Goal: Task Accomplishment & Management: Complete application form

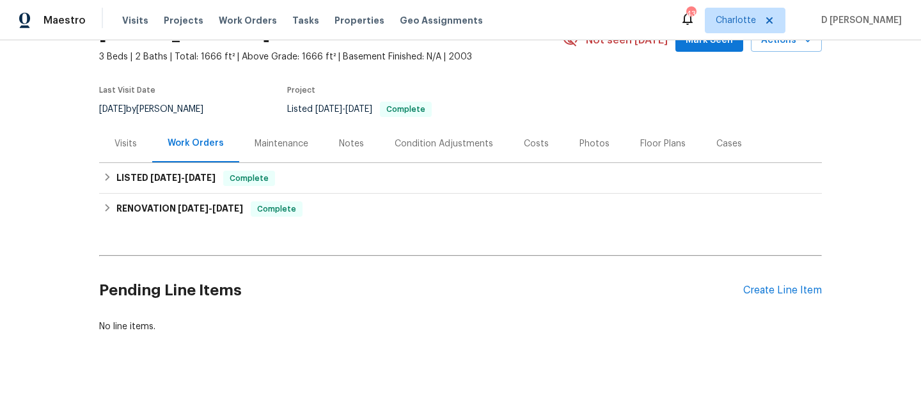
scroll to position [68, 0]
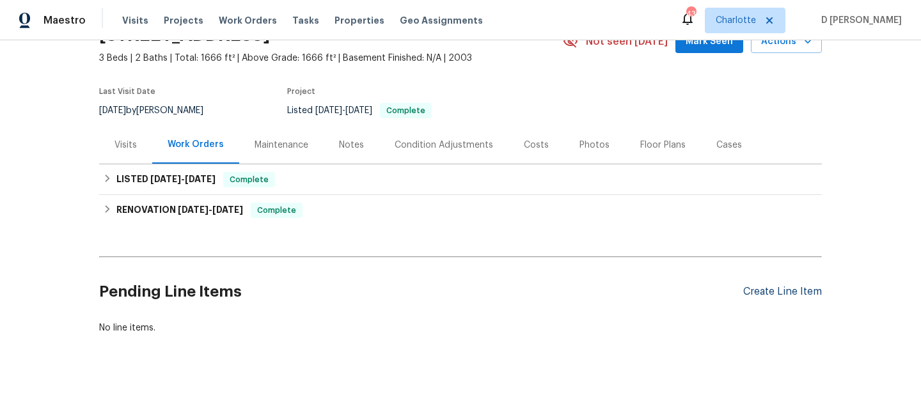
click at [753, 290] on div "Create Line Item" at bounding box center [782, 292] width 79 height 12
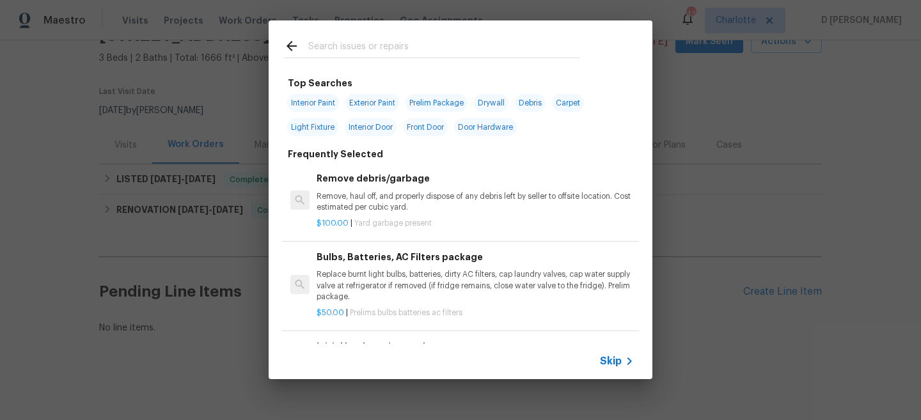
click at [615, 359] on span "Skip" at bounding box center [611, 361] width 22 height 13
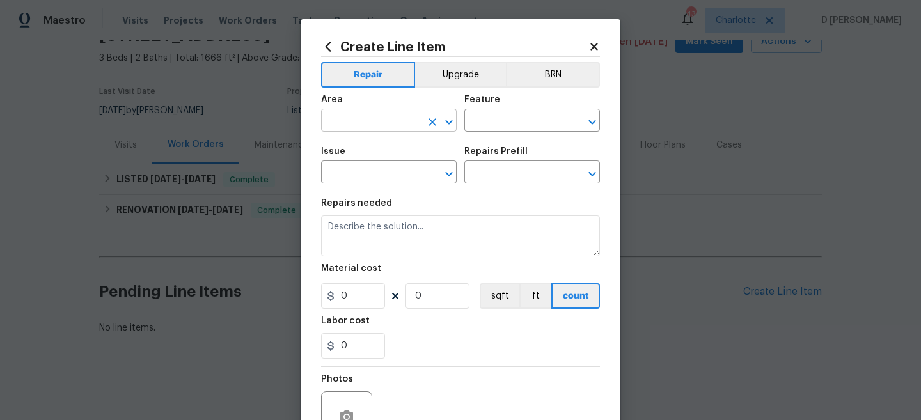
click at [386, 120] on input "text" at bounding box center [371, 122] width 100 height 20
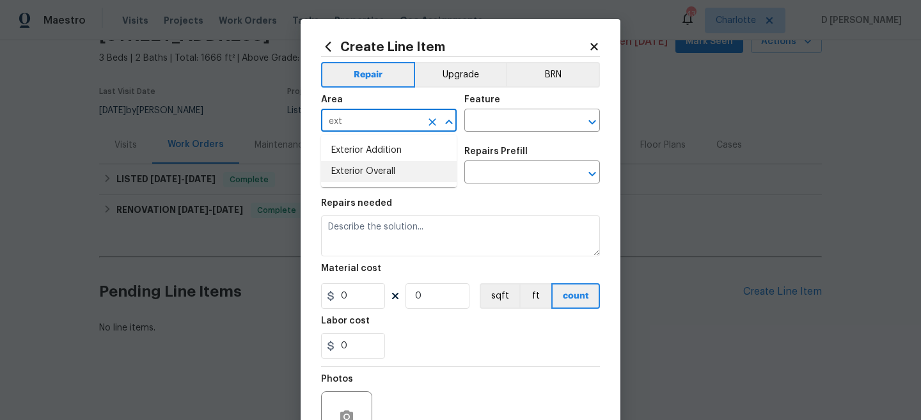
click at [362, 173] on li "Exterior Overall" at bounding box center [389, 171] width 136 height 21
type input "Exterior Overall"
click at [486, 122] on input "text" at bounding box center [514, 122] width 100 height 20
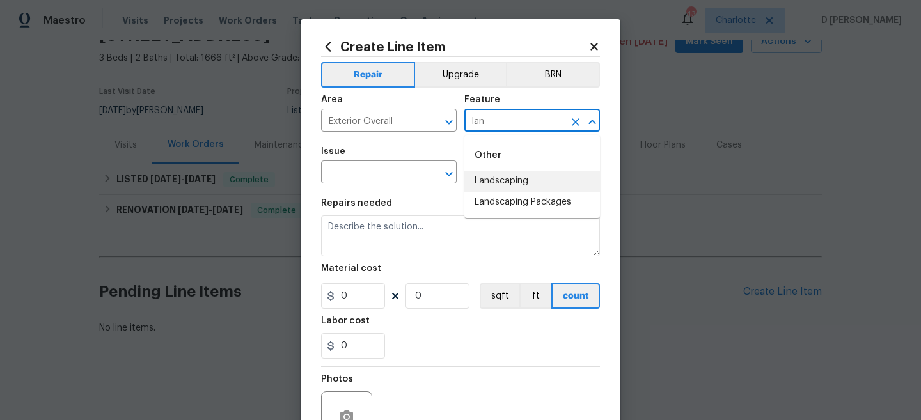
click at [513, 182] on li "Landscaping" at bounding box center [532, 181] width 136 height 21
type input "Landscaping"
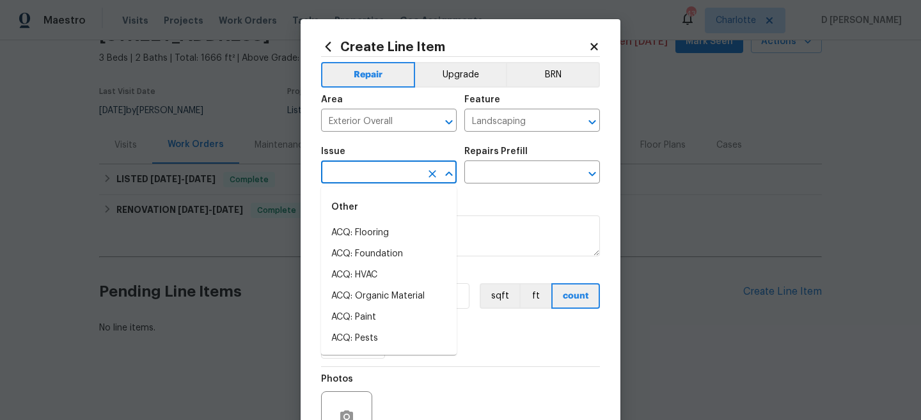
click at [382, 172] on input "text" at bounding box center [371, 174] width 100 height 20
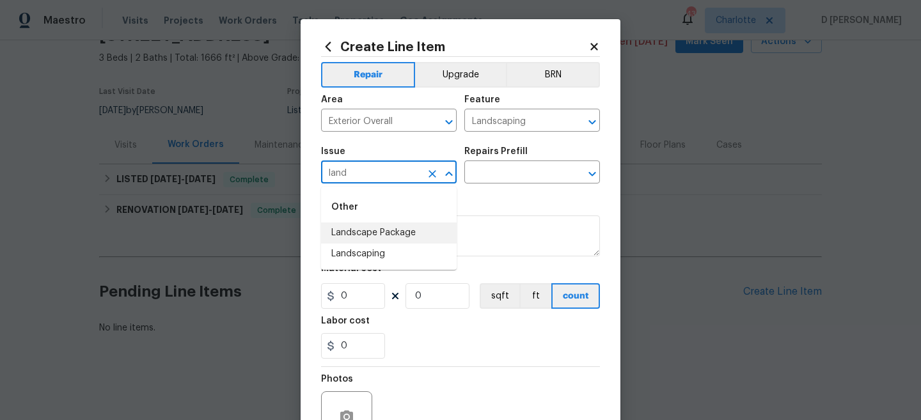
click at [354, 234] on li "Landscape Package" at bounding box center [389, 232] width 136 height 21
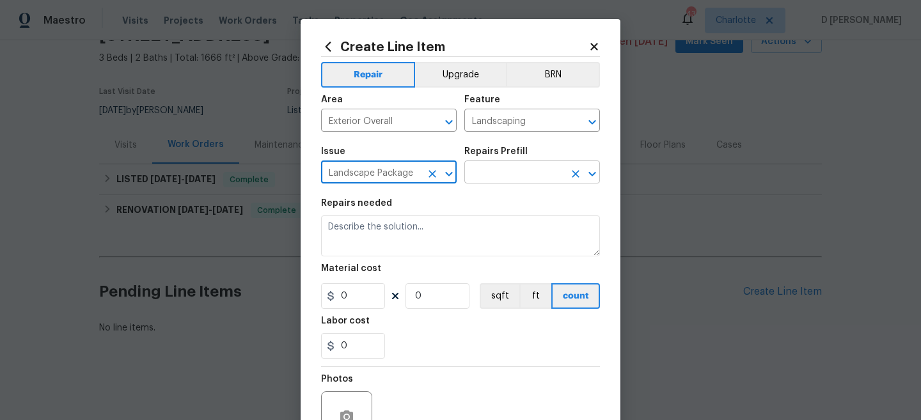
type input "Landscape Package"
click at [495, 177] on input "text" at bounding box center [514, 174] width 100 height 20
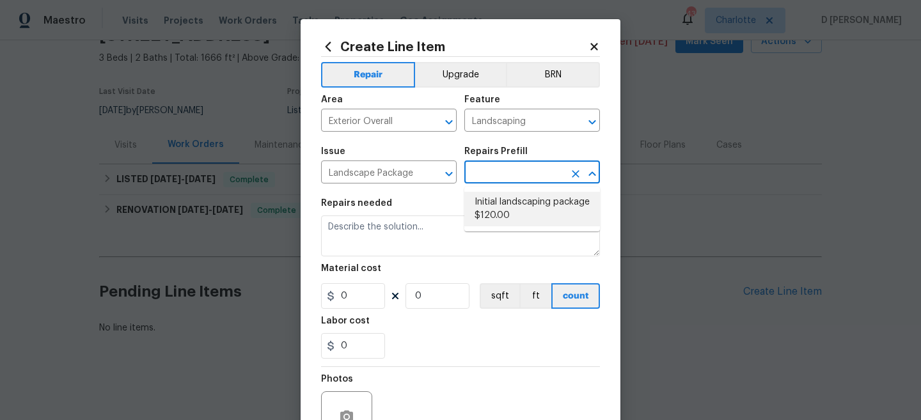
click at [499, 207] on li "Initial landscaping package $120.00" at bounding box center [532, 209] width 136 height 35
type input "Home Readiness Packages"
type input "Initial landscaping package $120.00"
type textarea "Mowing of grass up to 6" in height. Mow, edge along driveways & sidewalks, trim…"
type input "120"
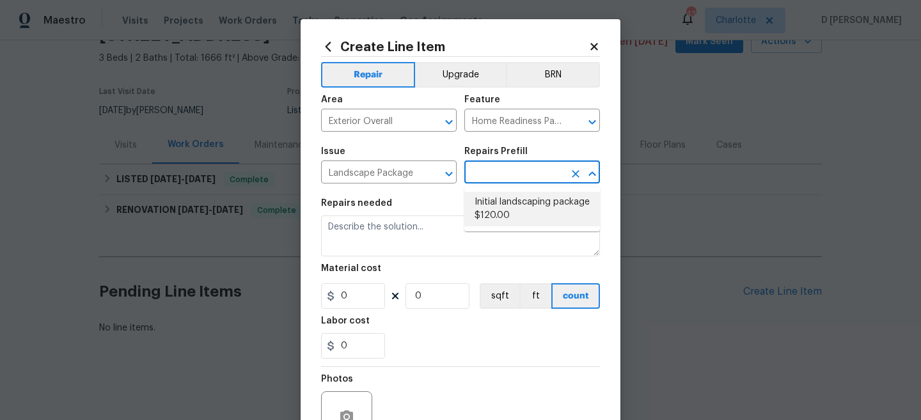
type input "1"
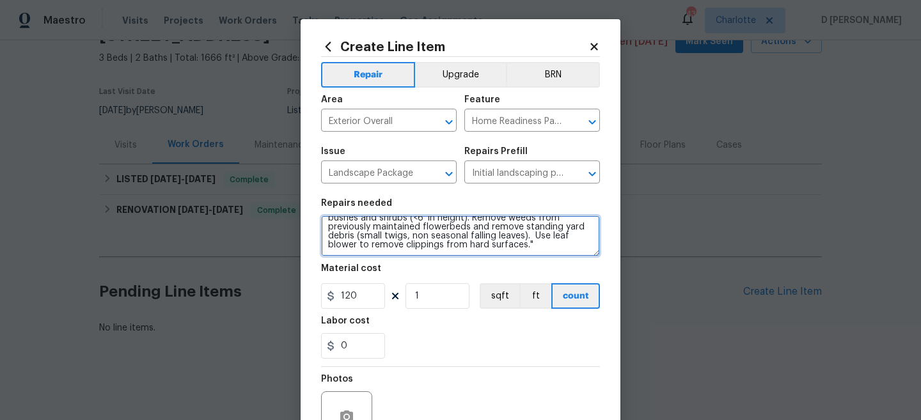
scroll to position [27, 0]
drag, startPoint x: 329, startPoint y: 226, endPoint x: 497, endPoint y: 267, distance: 172.3
click at [497, 267] on section "Repairs needed Mowing of grass up to 6" in height. Mow, edge along driveways & …" at bounding box center [460, 278] width 279 height 175
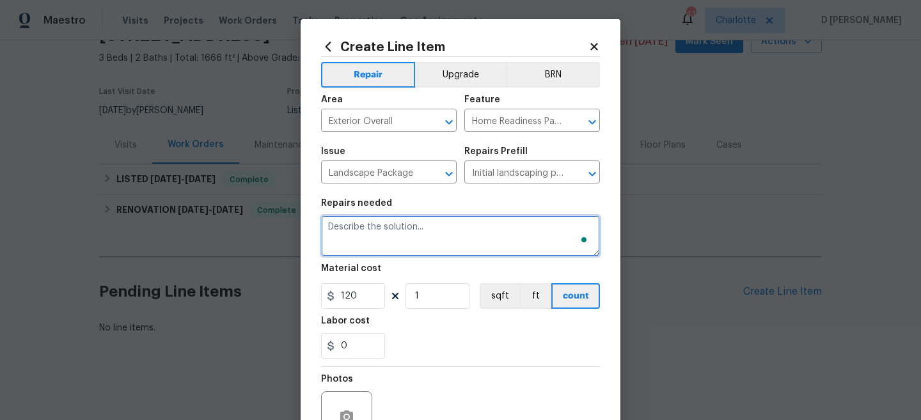
scroll to position [0, 0]
click at [385, 242] on textarea "To enrich screen reader interactions, please activate Accessibility in Grammarl…" at bounding box center [460, 235] width 279 height 41
paste textarea "House was a mess"
paste textarea "Timer isn’t working"
paste textarea "Vacuum breaker is bad"
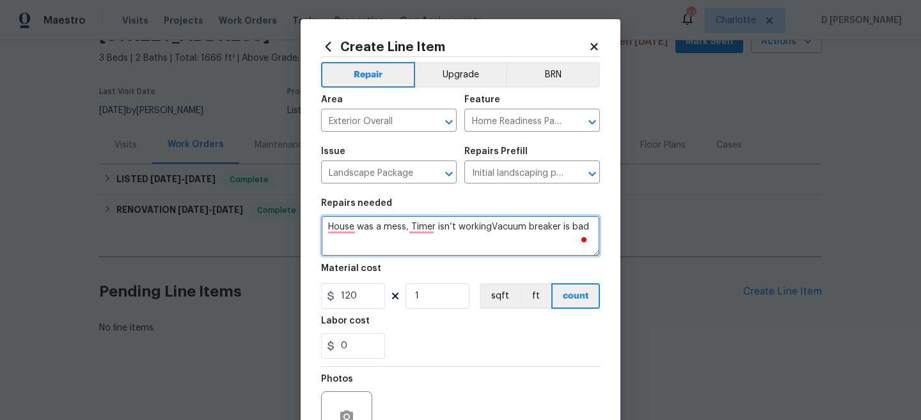
click at [490, 224] on textarea "House was a mess, Timer isn’t workingVacuum breaker is bad" at bounding box center [460, 235] width 279 height 41
paste textarea "Sprinkler valve is bad"
click at [440, 236] on textarea "House was a mess, Timer isn’t working,, Sprinkler valve is badVacuum breaker is…" at bounding box center [460, 235] width 279 height 41
paste textarea "Bid hose in the back is leaking"
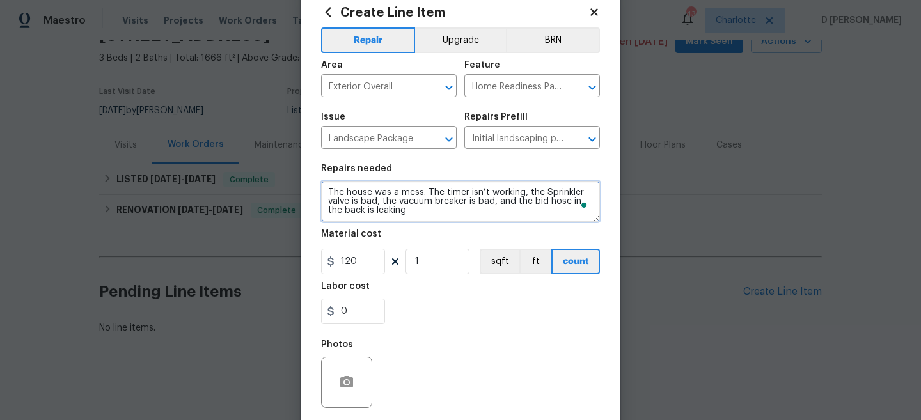
type textarea "The house was a mess. The timer isn’t working, the Sprinkler valve is bad, the …"
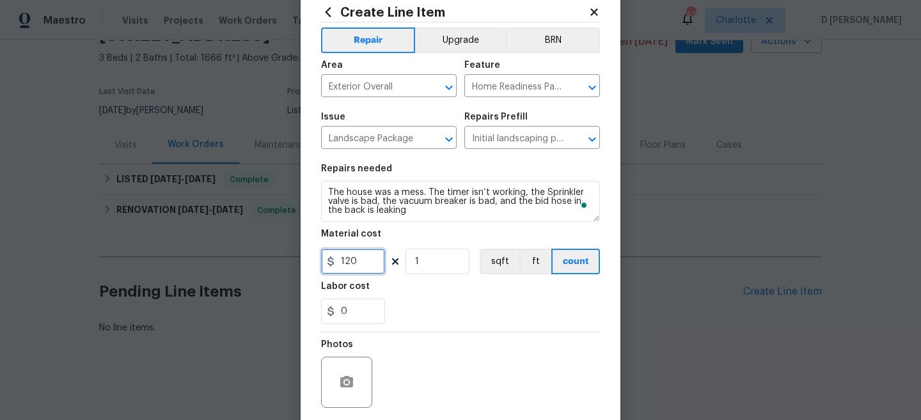
click at [362, 260] on input "120" at bounding box center [353, 262] width 64 height 26
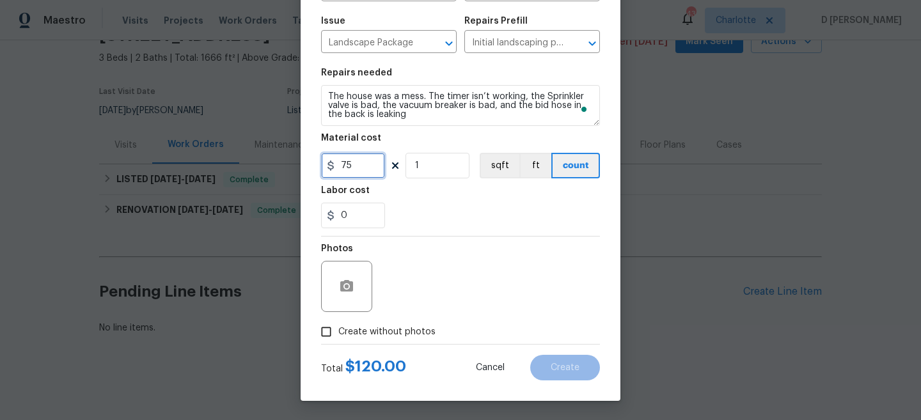
type input "75"
click at [325, 329] on input "Create without photos" at bounding box center [326, 332] width 24 height 24
checkbox input "true"
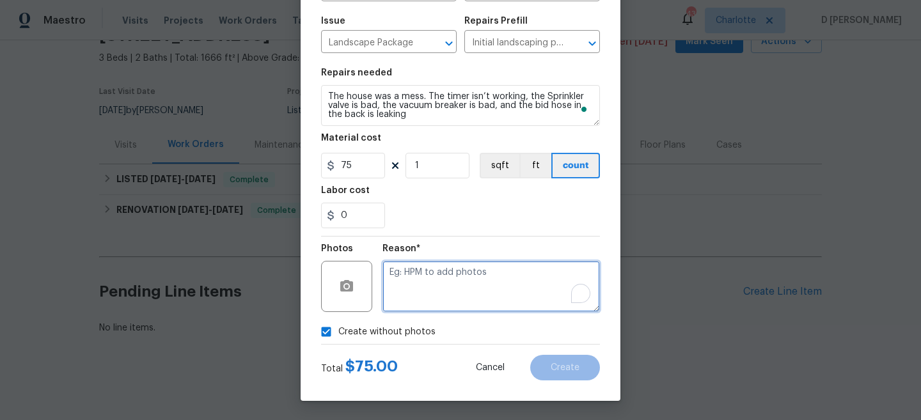
click at [425, 276] on textarea "To enrich screen reader interactions, please activate Accessibility in Grammarl…" at bounding box center [490, 286] width 217 height 51
type textarea "NA"
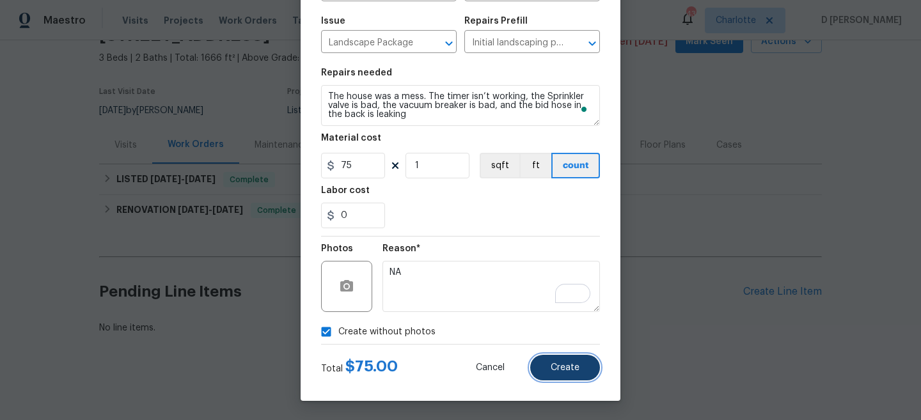
click at [550, 366] on button "Create" at bounding box center [565, 368] width 70 height 26
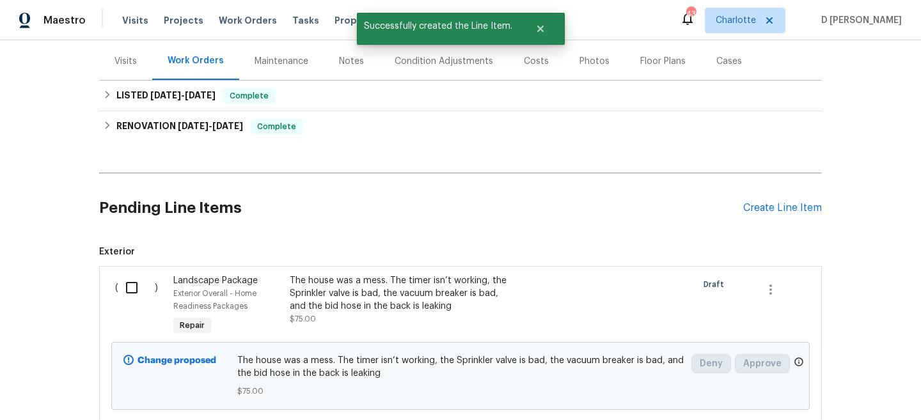
scroll to position [241, 0]
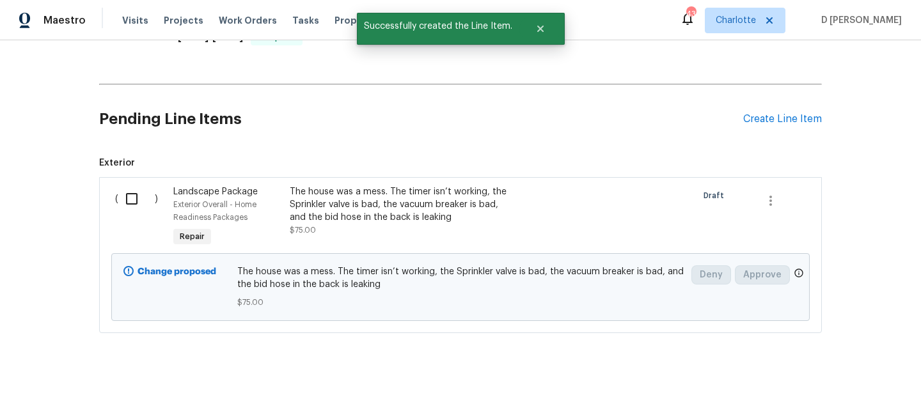
click at [122, 200] on input "checkbox" at bounding box center [136, 198] width 36 height 27
checkbox input "true"
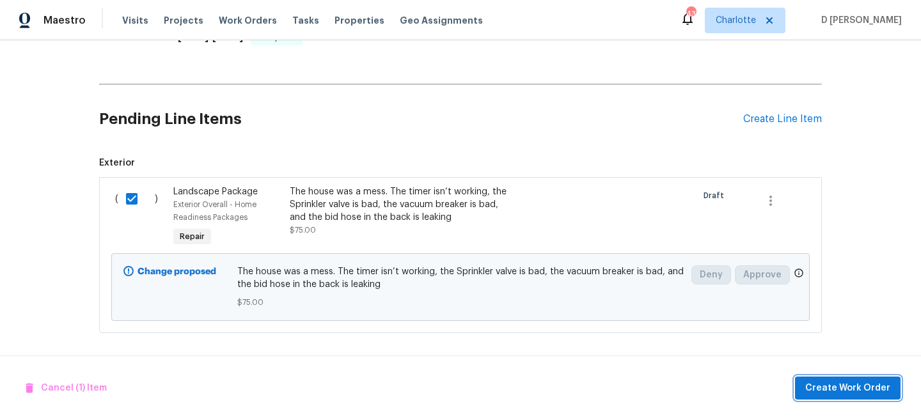
click at [821, 389] on span "Create Work Order" at bounding box center [847, 388] width 85 height 16
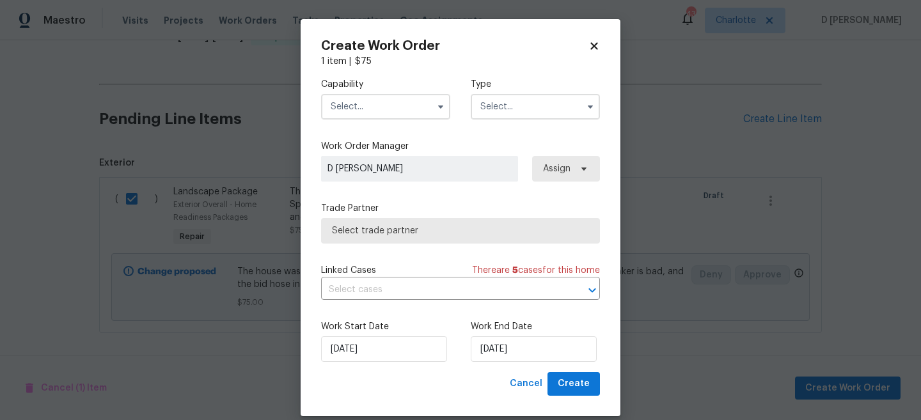
click at [359, 104] on input "text" at bounding box center [385, 107] width 129 height 26
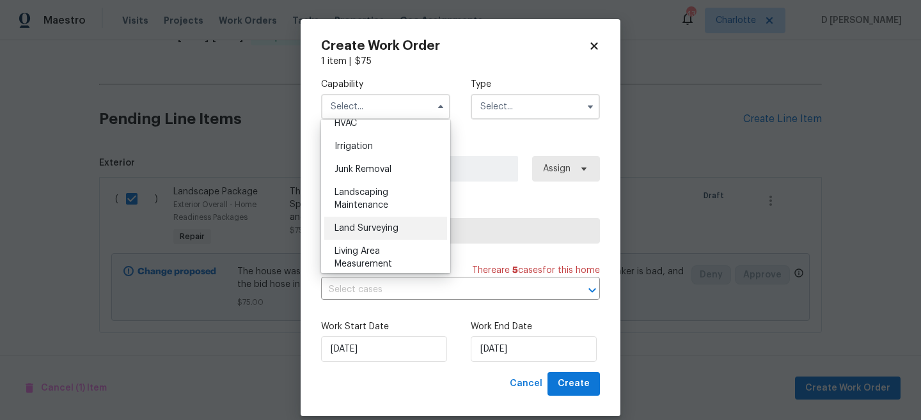
scroll to position [785, 0]
click at [368, 192] on span "Landscaping Maintenance" at bounding box center [361, 197] width 54 height 22
type input "Landscaping Maintenance"
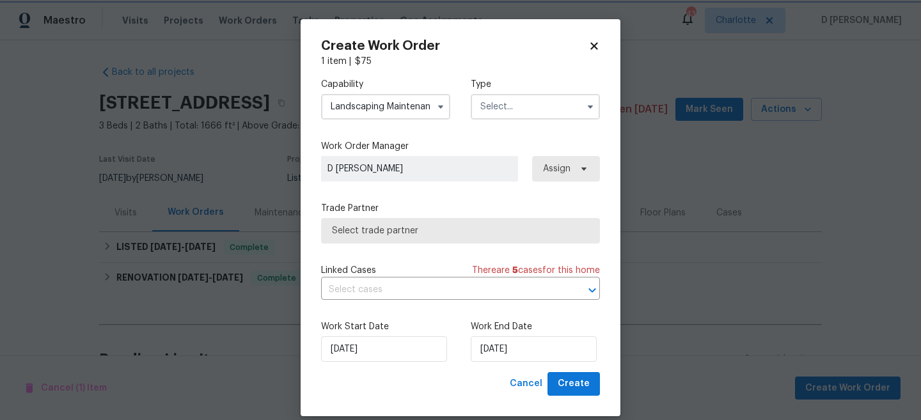
scroll to position [241, 0]
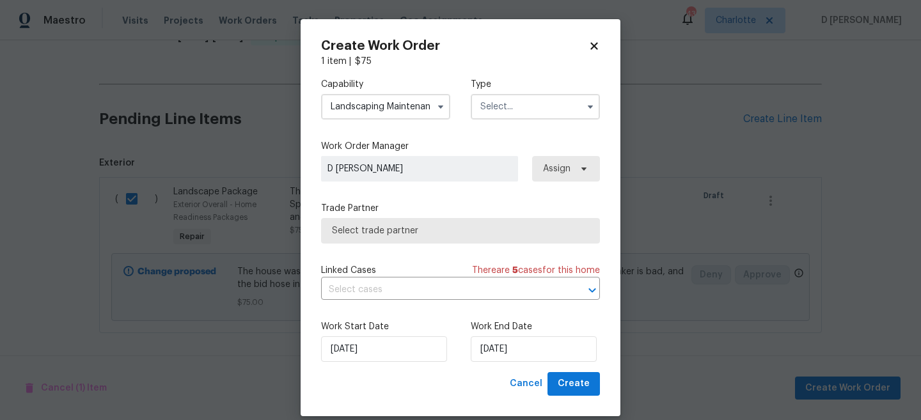
click at [505, 107] on input "text" at bounding box center [535, 107] width 129 height 26
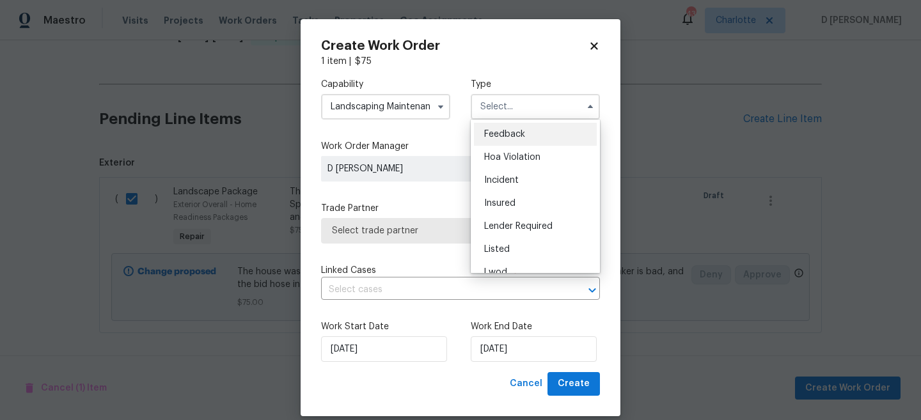
click at [506, 132] on span "Feedback" at bounding box center [504, 134] width 41 height 9
type input "Feedback"
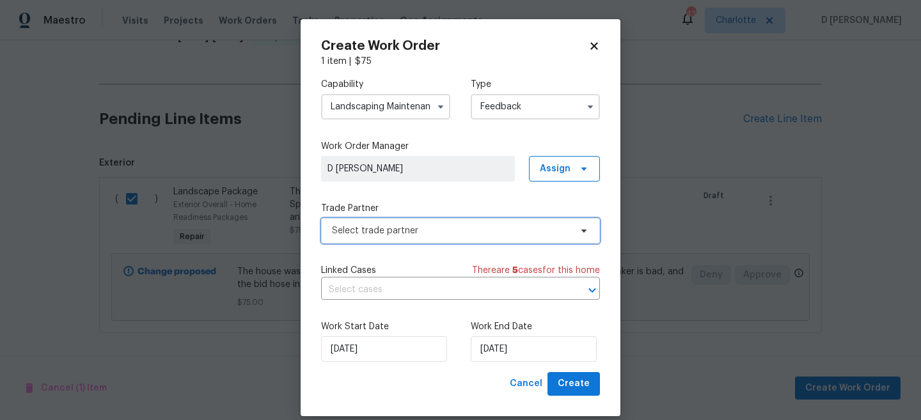
click at [440, 228] on span "Select trade partner" at bounding box center [451, 230] width 238 height 13
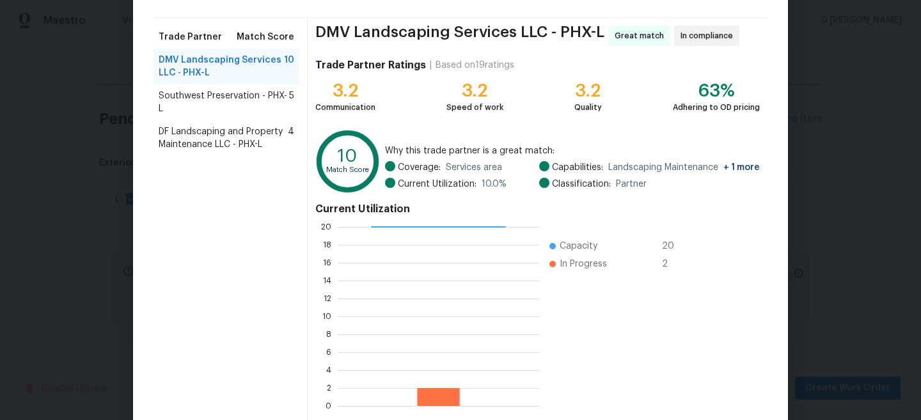
scroll to position [144, 0]
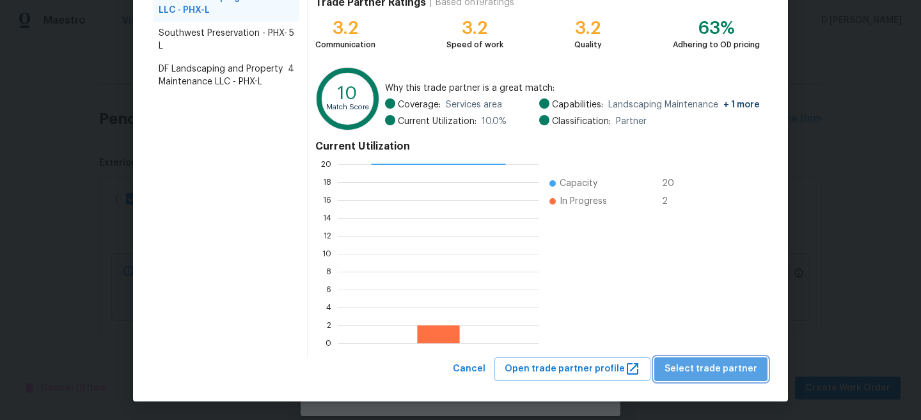
click at [725, 373] on span "Select trade partner" at bounding box center [710, 369] width 93 height 16
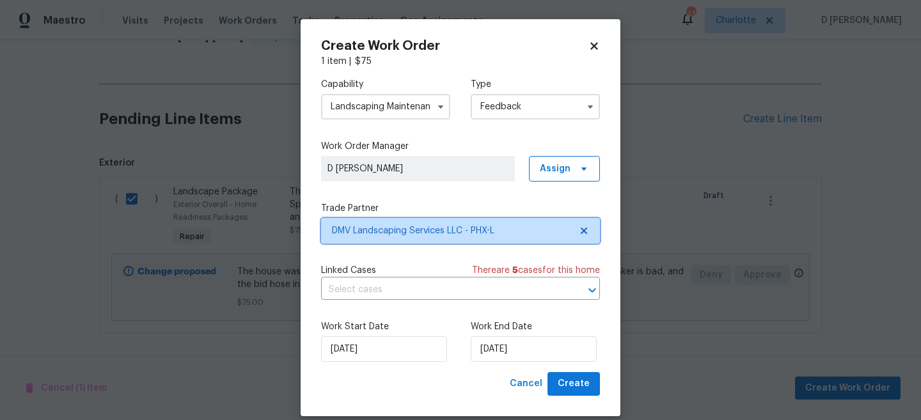
scroll to position [15, 0]
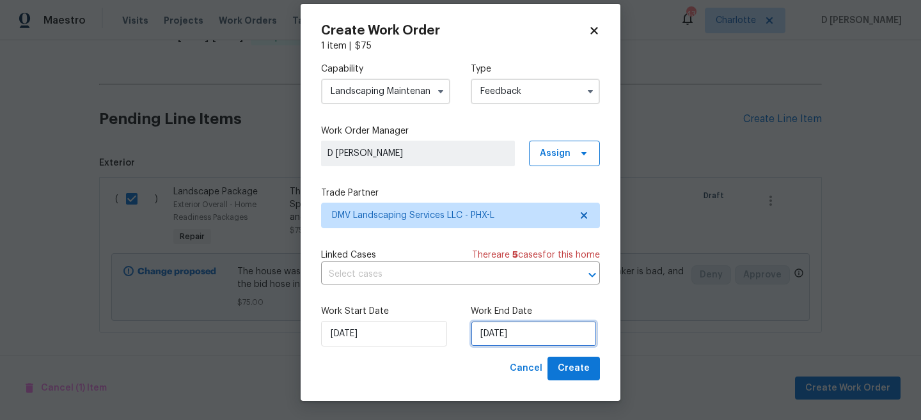
click at [552, 329] on input "[DATE]" at bounding box center [534, 334] width 126 height 26
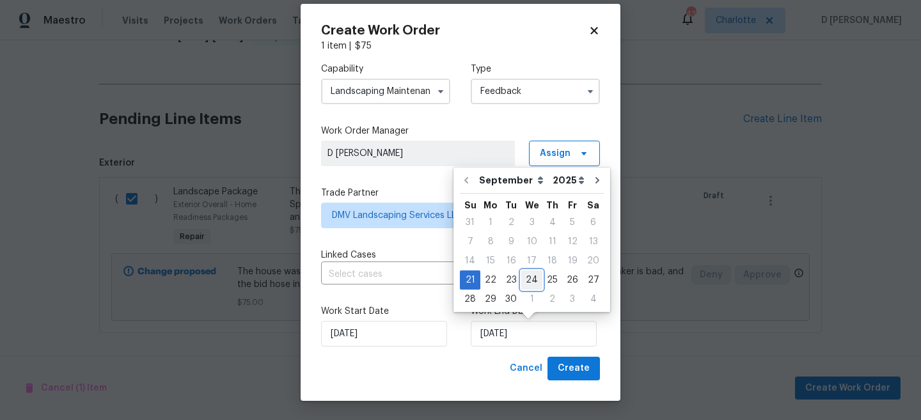
click at [524, 278] on div "24" at bounding box center [531, 280] width 21 height 18
click at [549, 331] on input "24/09/2025" at bounding box center [534, 334] width 126 height 26
click at [513, 283] on div "23" at bounding box center [511, 280] width 20 height 18
type input "23/09/2025"
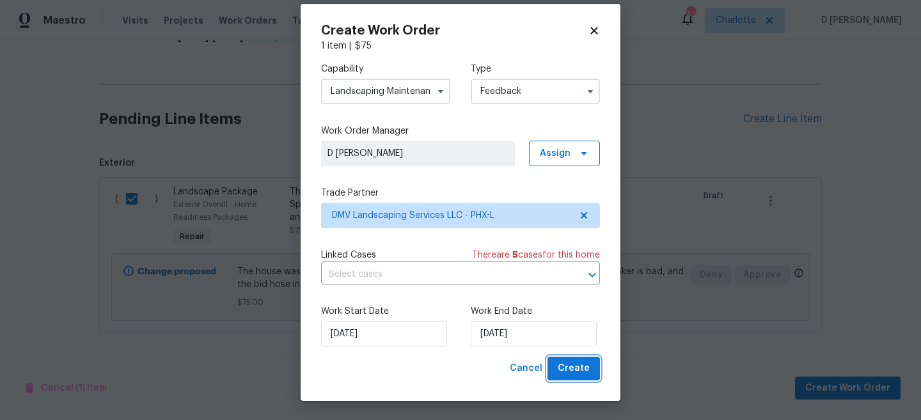
click at [577, 366] on span "Create" at bounding box center [573, 369] width 32 height 16
checkbox input "false"
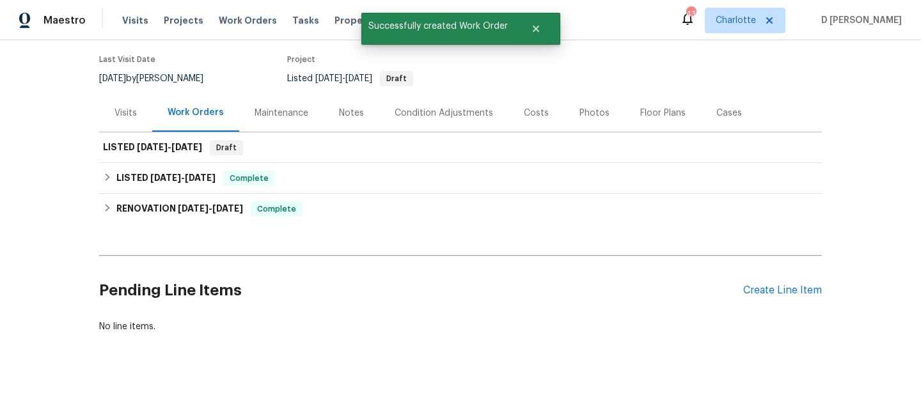
scroll to position [0, 0]
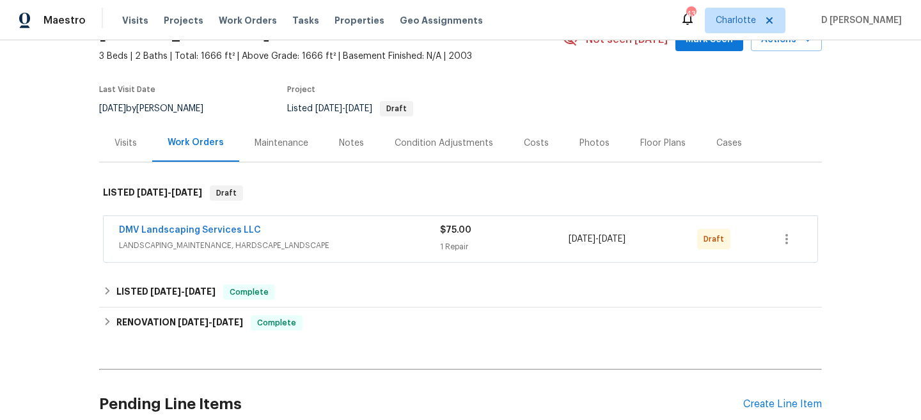
scroll to position [103, 0]
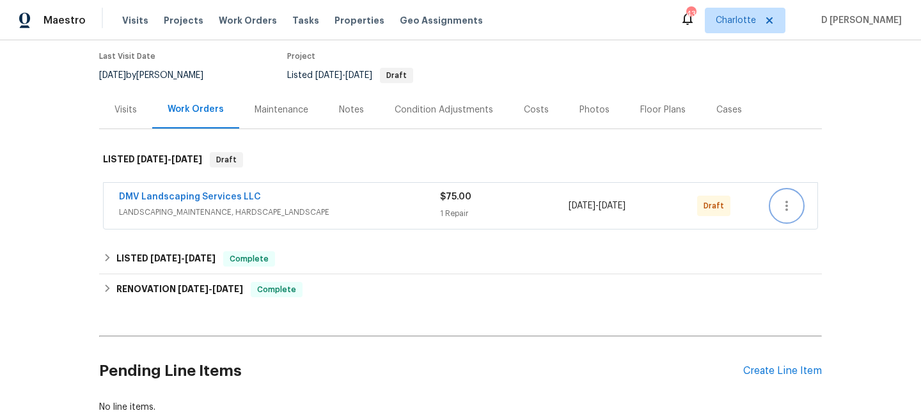
click at [787, 203] on icon "button" at bounding box center [786, 205] width 15 height 15
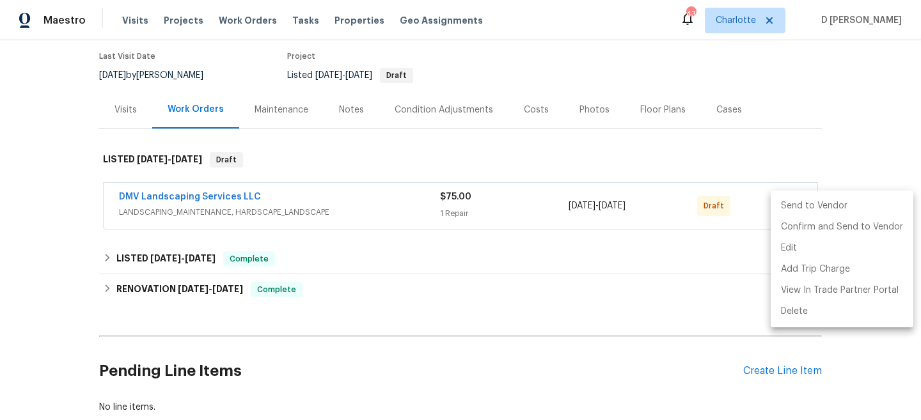
click at [825, 205] on li "Send to Vendor" at bounding box center [841, 206] width 143 height 21
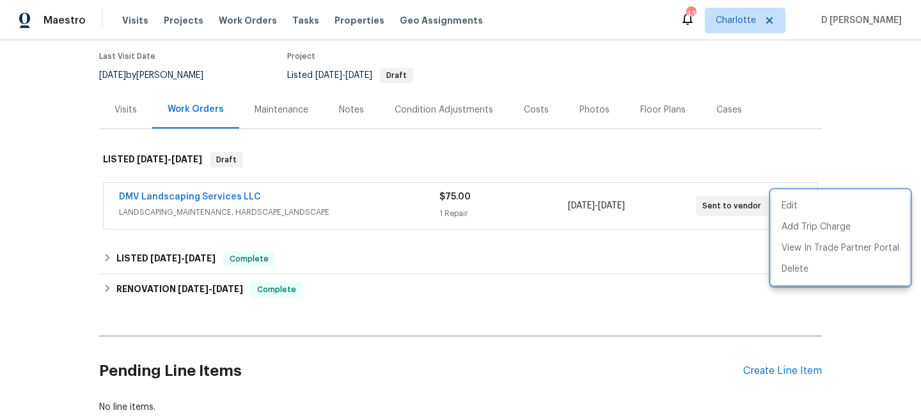
click at [644, 262] on div at bounding box center [460, 210] width 921 height 420
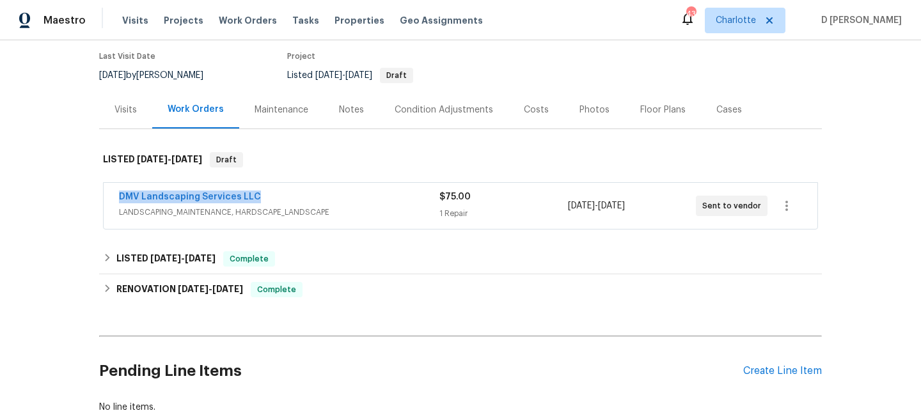
drag, startPoint x: 109, startPoint y: 199, endPoint x: 263, endPoint y: 196, distance: 154.1
click at [263, 196] on div "DMV Landscaping Services LLC LANDSCAPING_MAINTENANCE, HARDSCAPE_LANDSCAPE $75.0…" at bounding box center [460, 206] width 713 height 46
copy link "DMV Landscaping Services LLC"
